Goal: Transaction & Acquisition: Purchase product/service

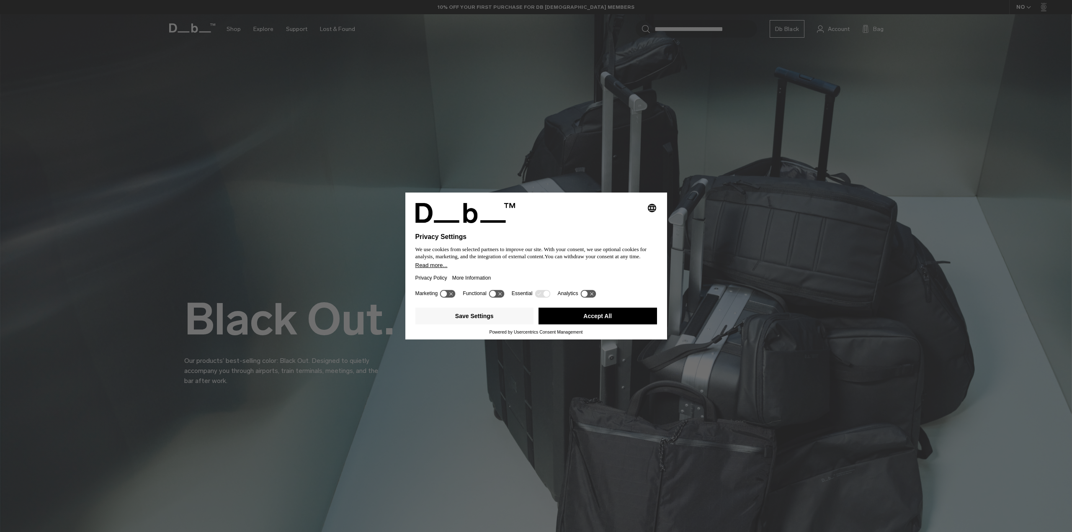
click at [188, 24] on div "Selecting an option will immediately change the language Privacy Settings We us…" at bounding box center [536, 266] width 1072 height 532
click at [609, 318] on button "Accept All" at bounding box center [598, 316] width 119 height 17
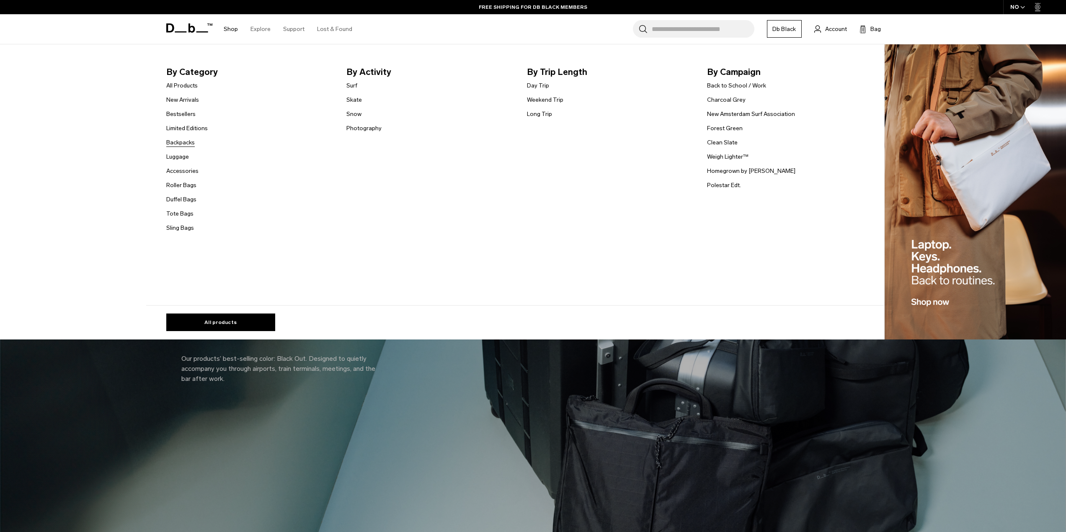
click at [184, 144] on link "Backpacks" at bounding box center [180, 142] width 28 height 9
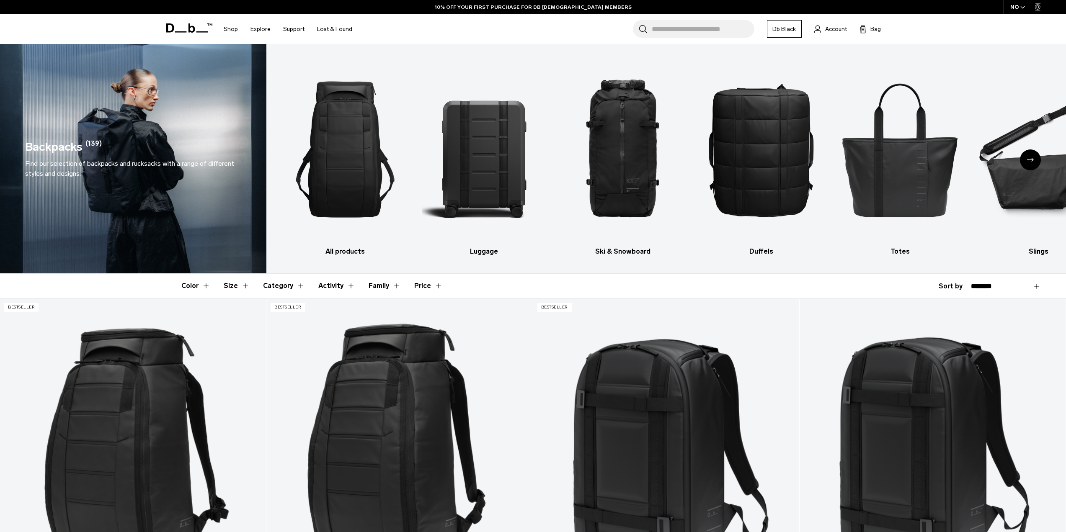
click at [196, 288] on button "Color" at bounding box center [195, 286] width 29 height 24
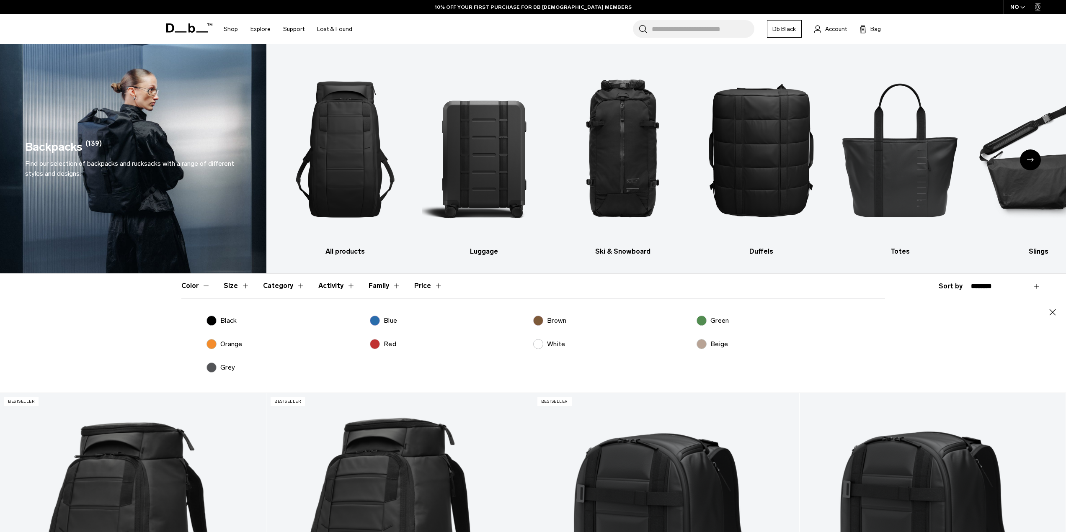
click at [389, 346] on p "Red" at bounding box center [390, 344] width 13 height 10
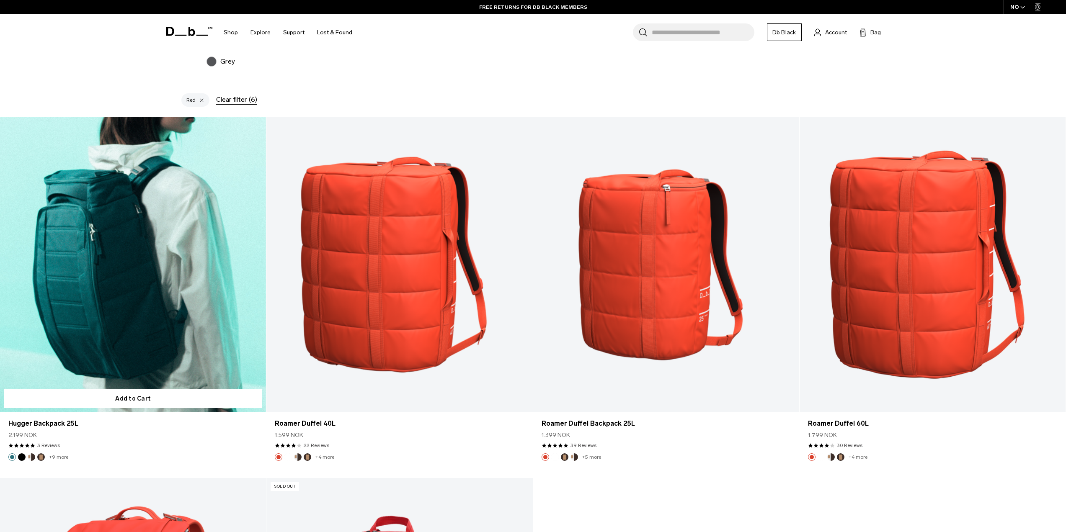
scroll to position [335, 0]
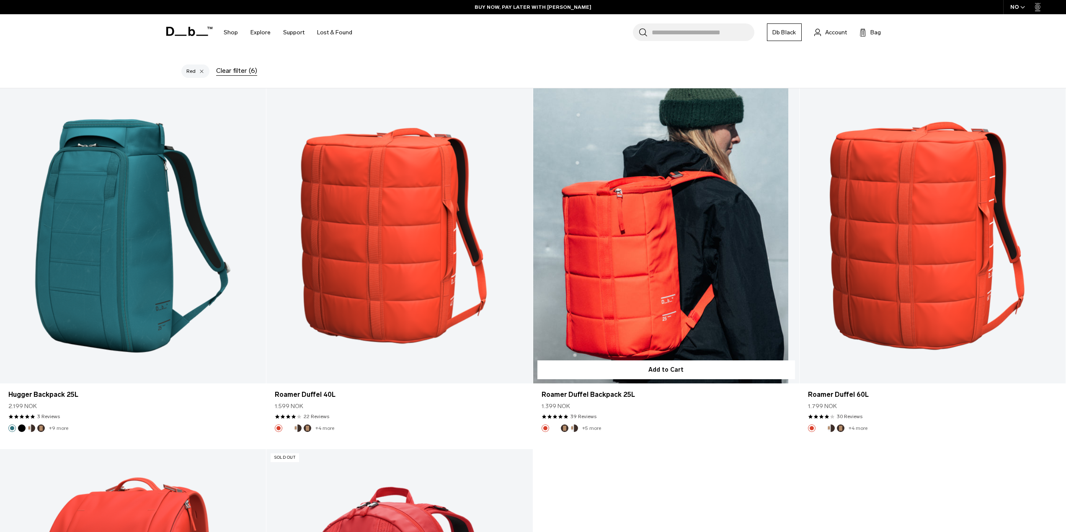
click at [642, 250] on link "Roamer Duffel Backpack 25L" at bounding box center [666, 236] width 266 height 296
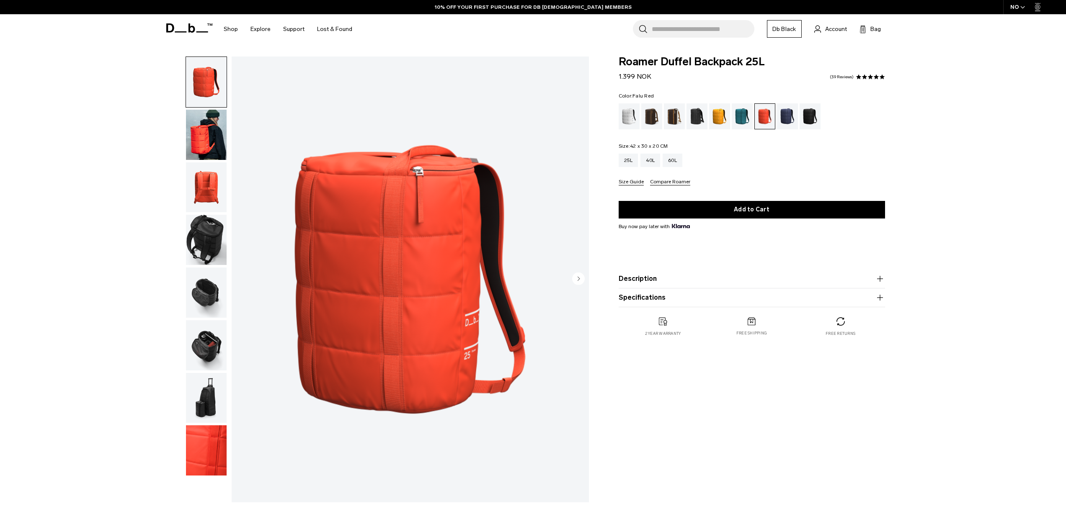
click at [207, 336] on img "button" at bounding box center [206, 345] width 41 height 50
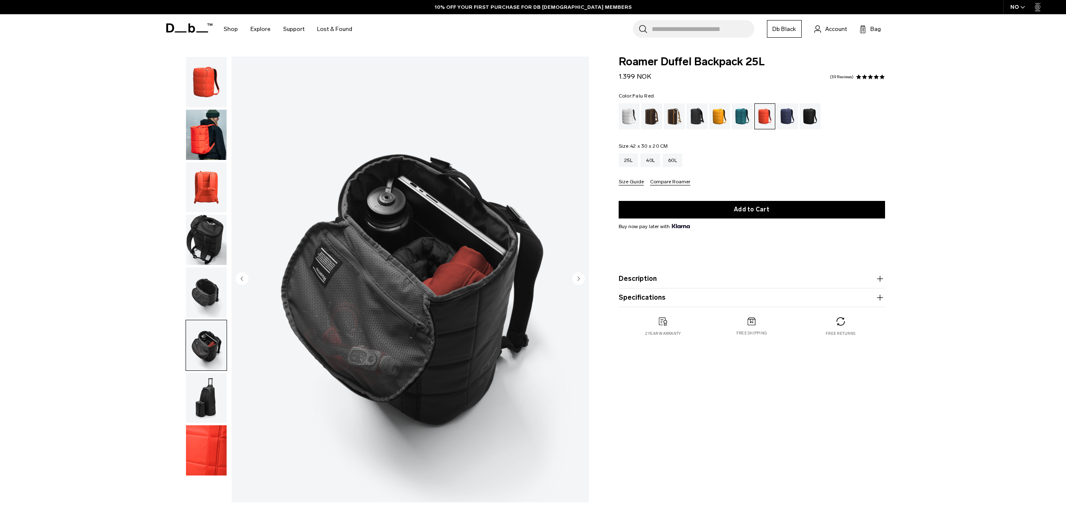
click at [205, 294] on img "button" at bounding box center [206, 293] width 41 height 50
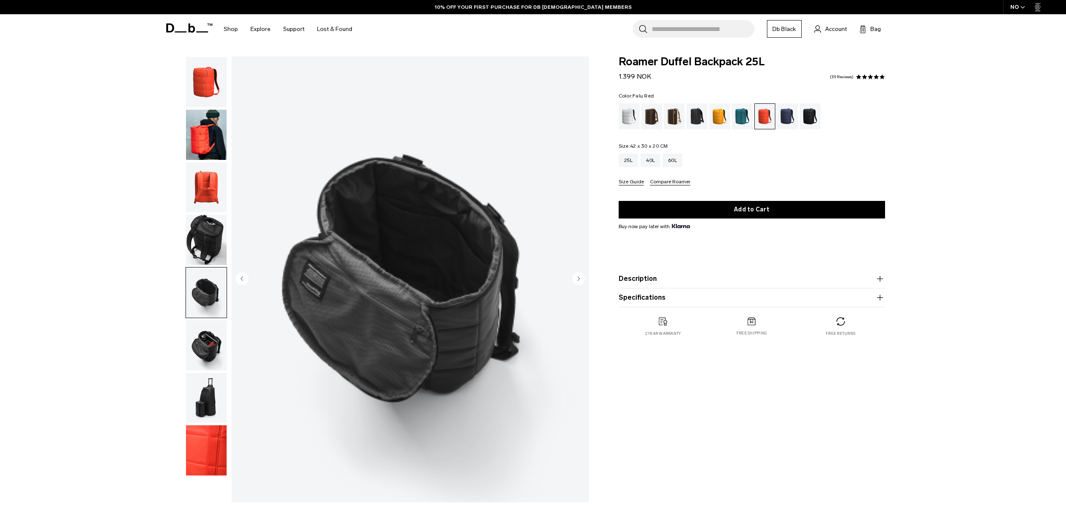
click at [210, 243] on img "button" at bounding box center [206, 240] width 41 height 50
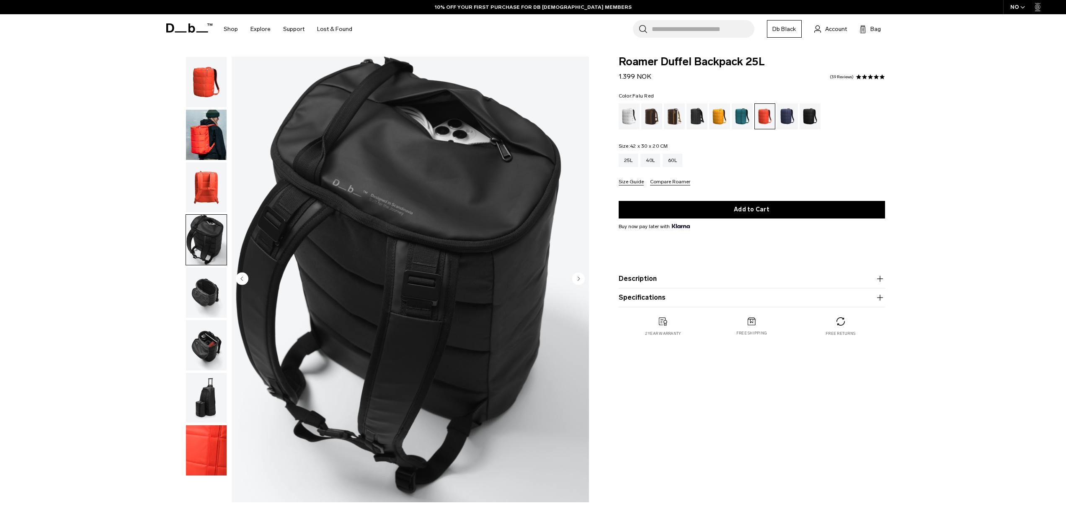
click at [205, 183] on img "button" at bounding box center [206, 188] width 41 height 50
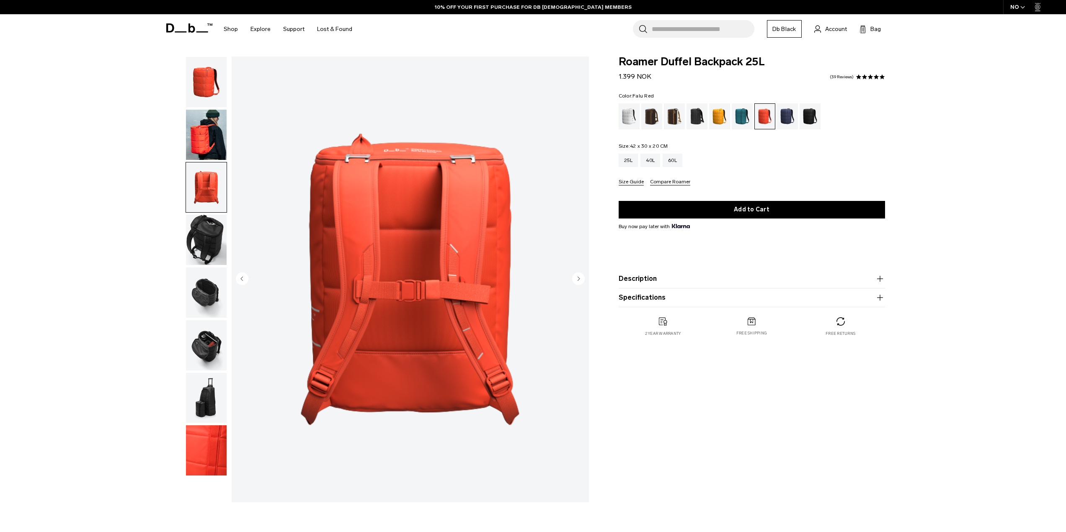
click at [205, 137] on img "button" at bounding box center [206, 135] width 41 height 50
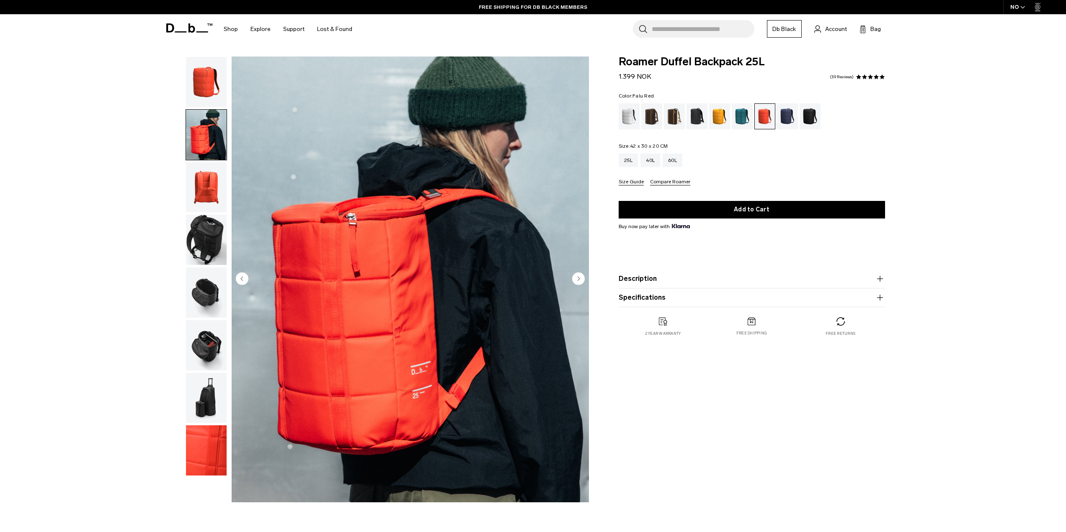
click at [214, 88] on img "button" at bounding box center [206, 82] width 41 height 50
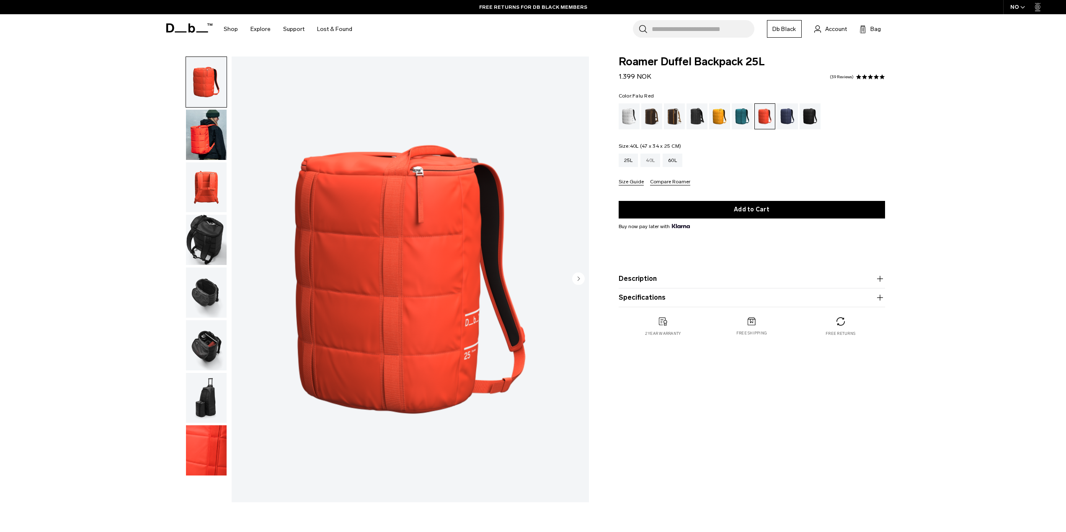
click at [654, 160] on div "40L" at bounding box center [650, 160] width 20 height 13
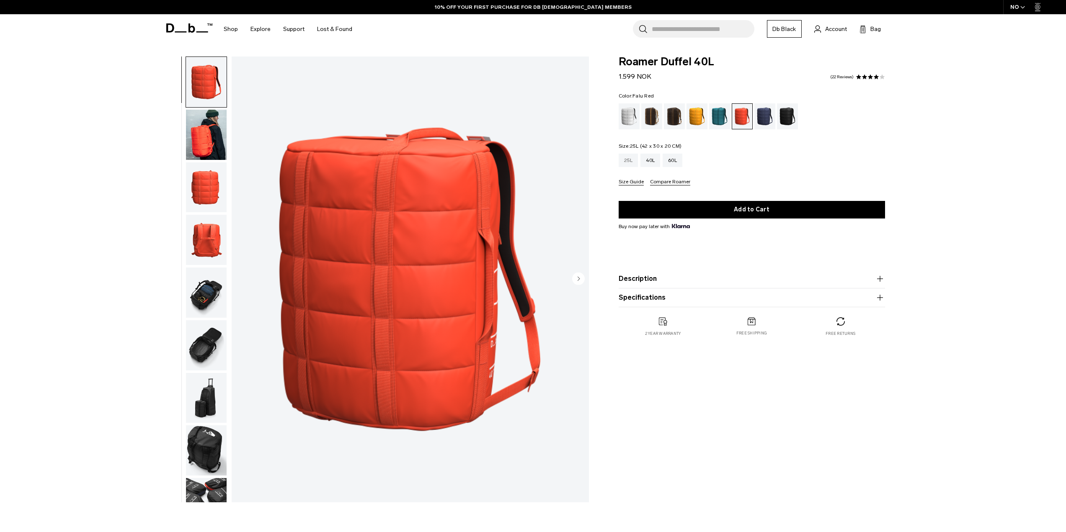
drag, startPoint x: 0, startPoint y: 0, endPoint x: 625, endPoint y: 161, distance: 645.8
click at [186, 32] on icon at bounding box center [181, 31] width 12 height 1
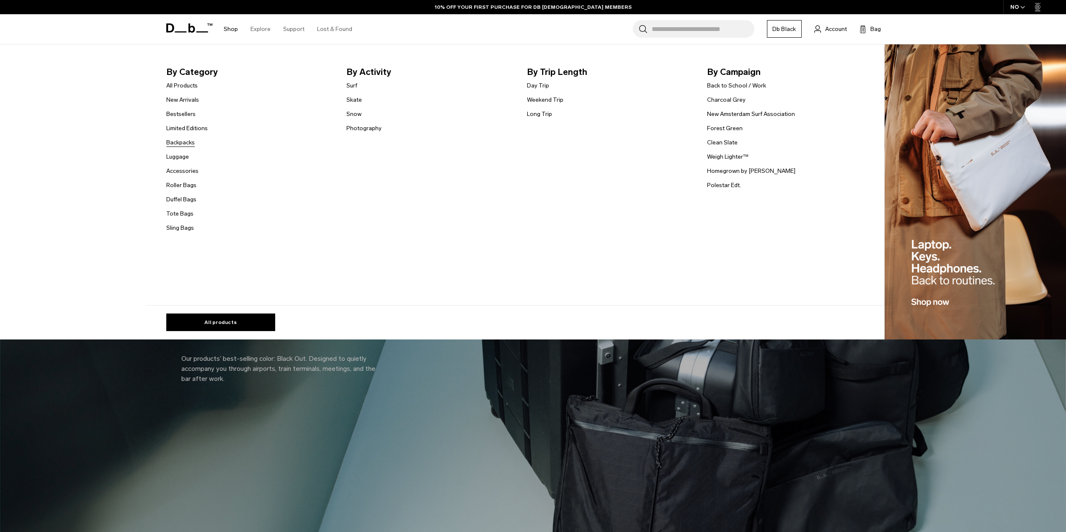
click at [182, 144] on link "Backpacks" at bounding box center [180, 142] width 28 height 9
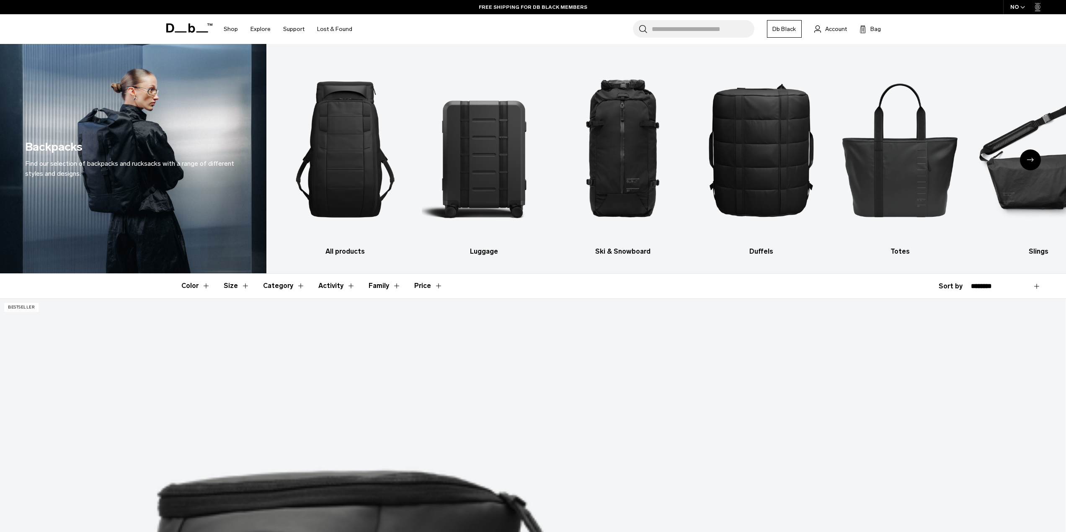
click at [293, 287] on button "Category" at bounding box center [284, 286] width 42 height 24
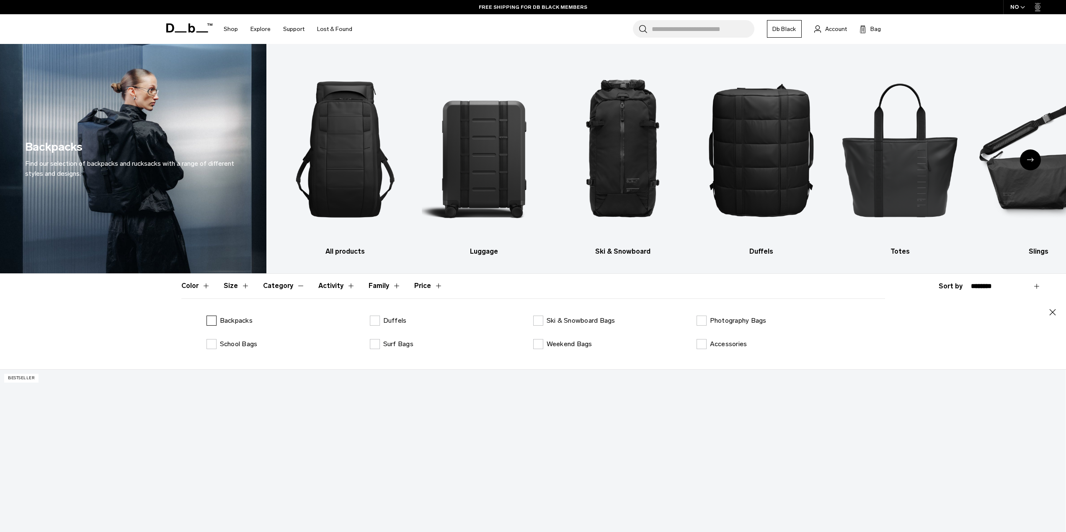
click at [214, 323] on label "Backpacks" at bounding box center [230, 321] width 46 height 10
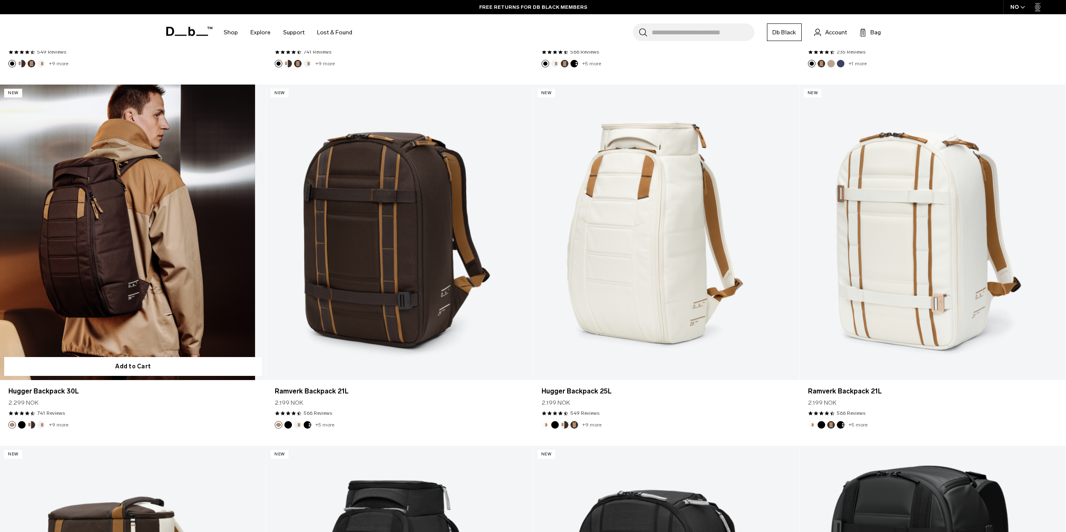
scroll to position [712, 0]
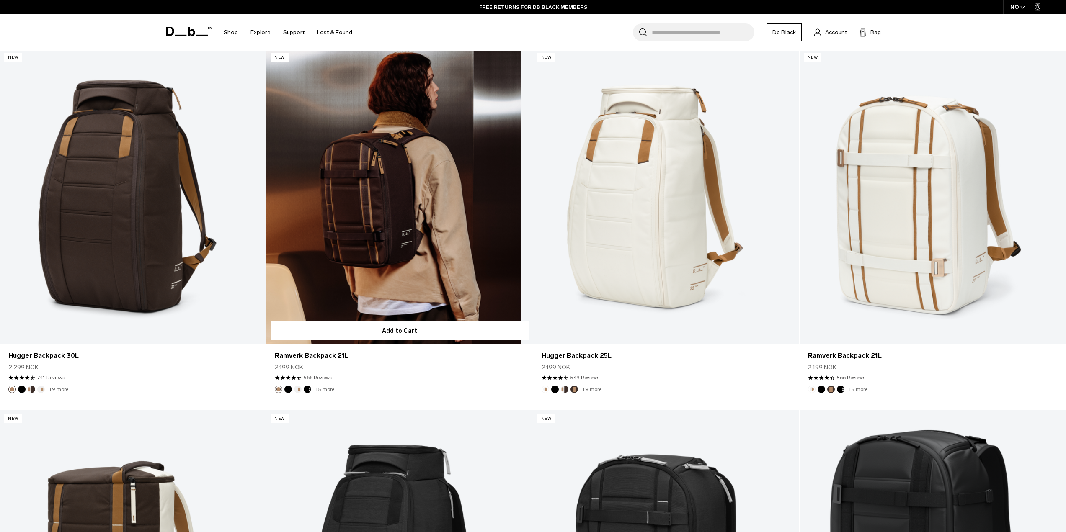
click at [418, 207] on link "Ramverk Backpack 21L" at bounding box center [399, 197] width 266 height 296
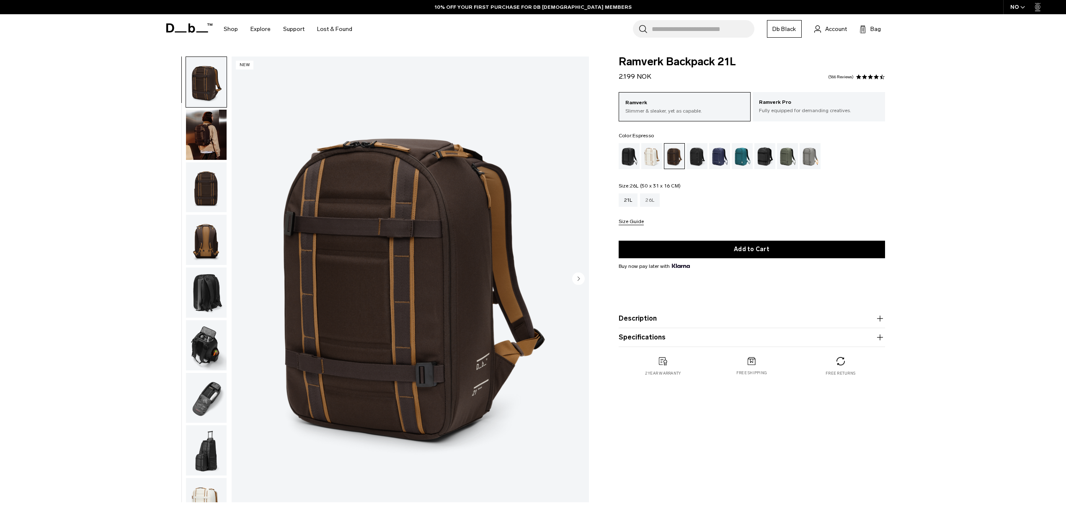
click at [648, 202] on div "26L" at bounding box center [650, 200] width 20 height 13
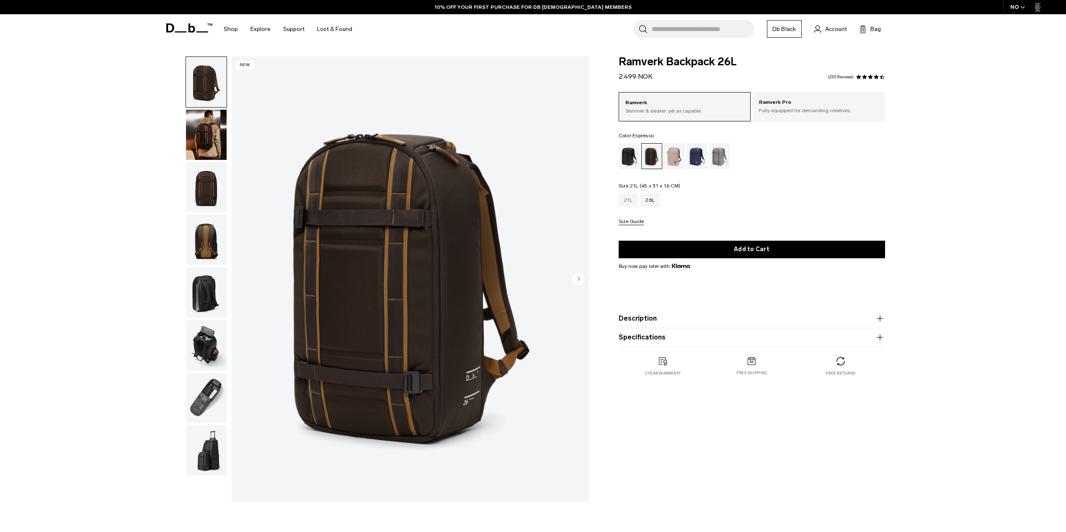
click at [630, 203] on div "21L" at bounding box center [628, 200] width 19 height 13
